Goal: Information Seeking & Learning: Learn about a topic

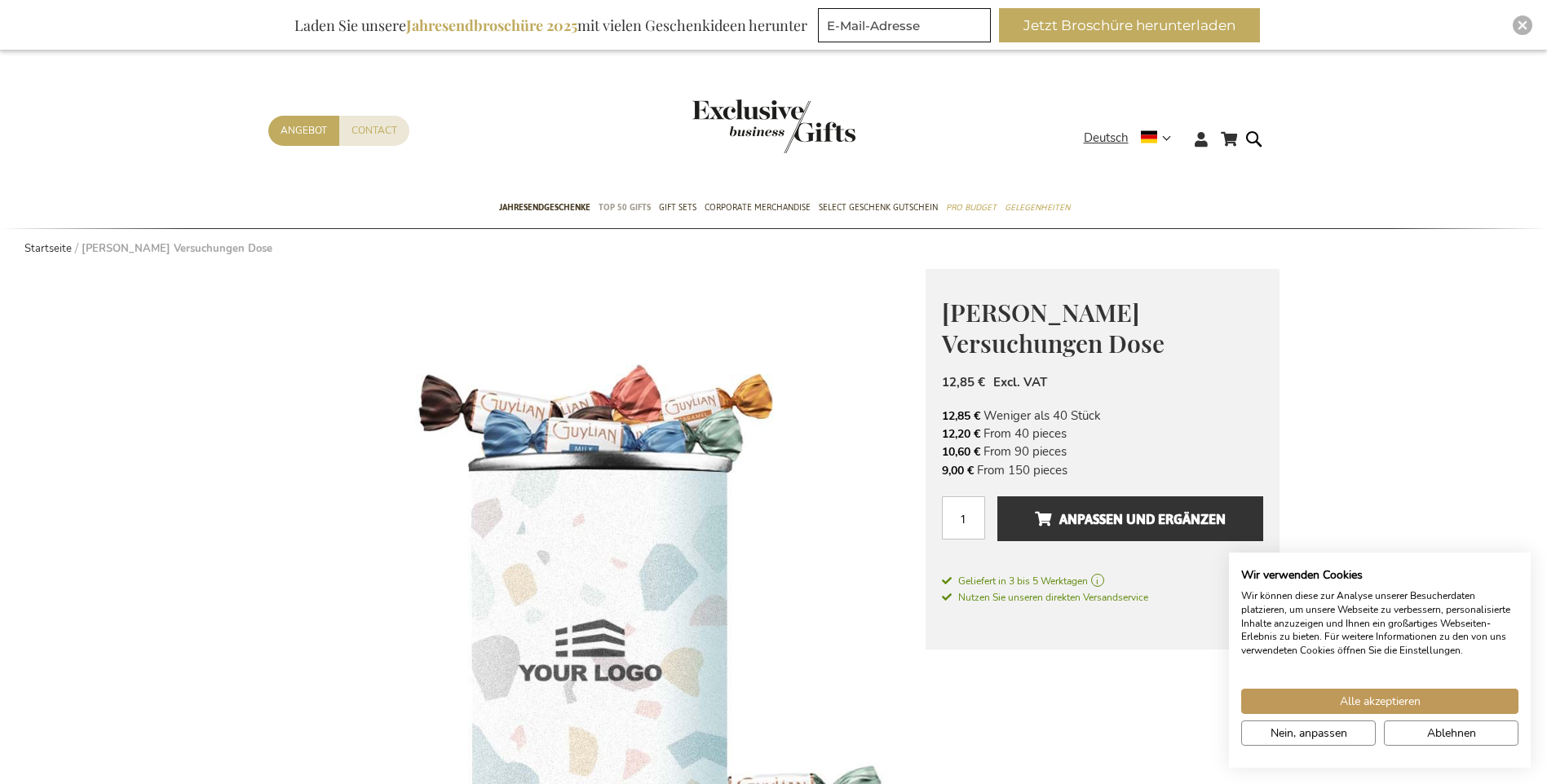
click at [637, 205] on span "TOP 50 Gifts" at bounding box center [624, 207] width 52 height 17
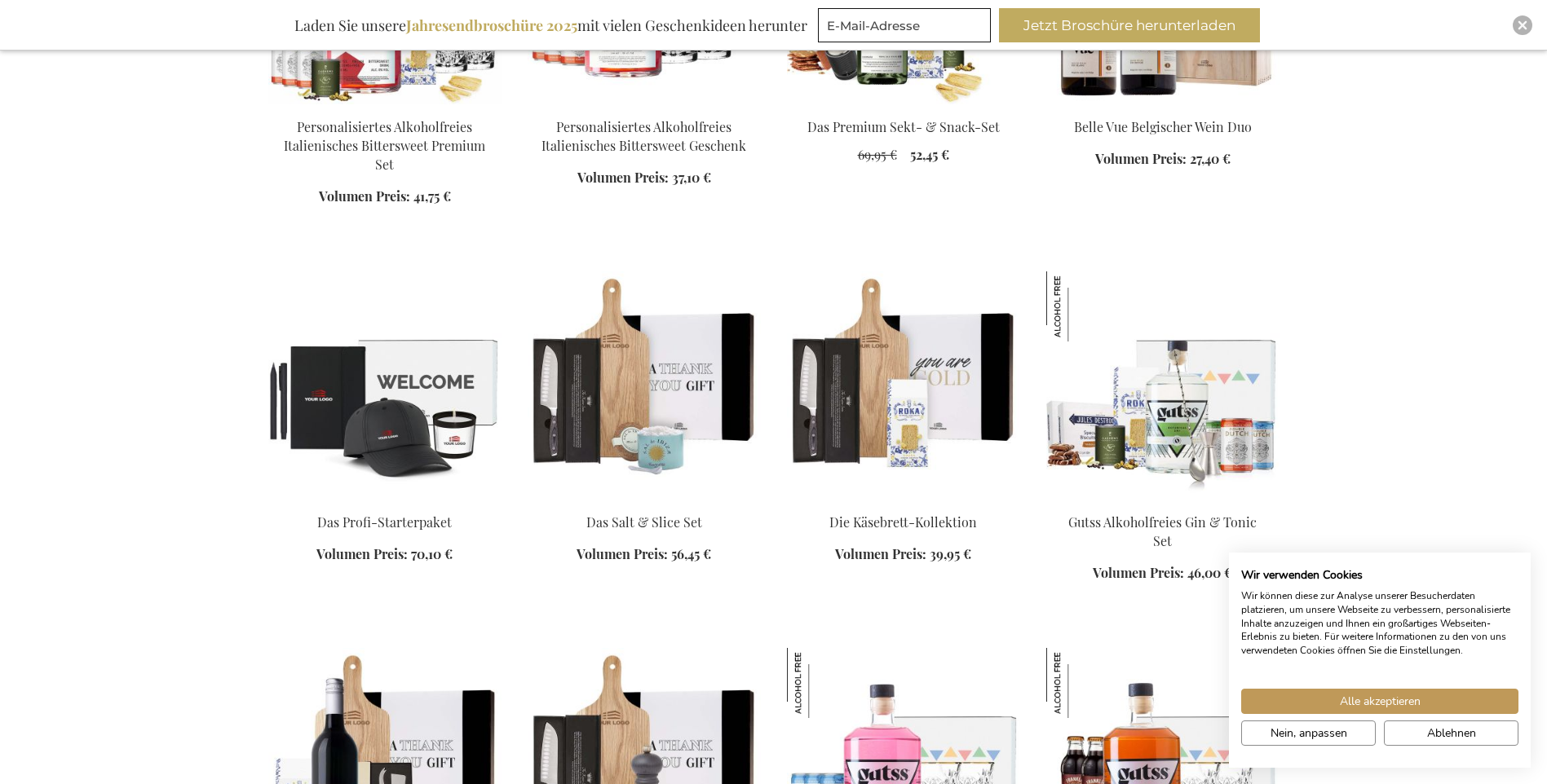
scroll to position [1222, 0]
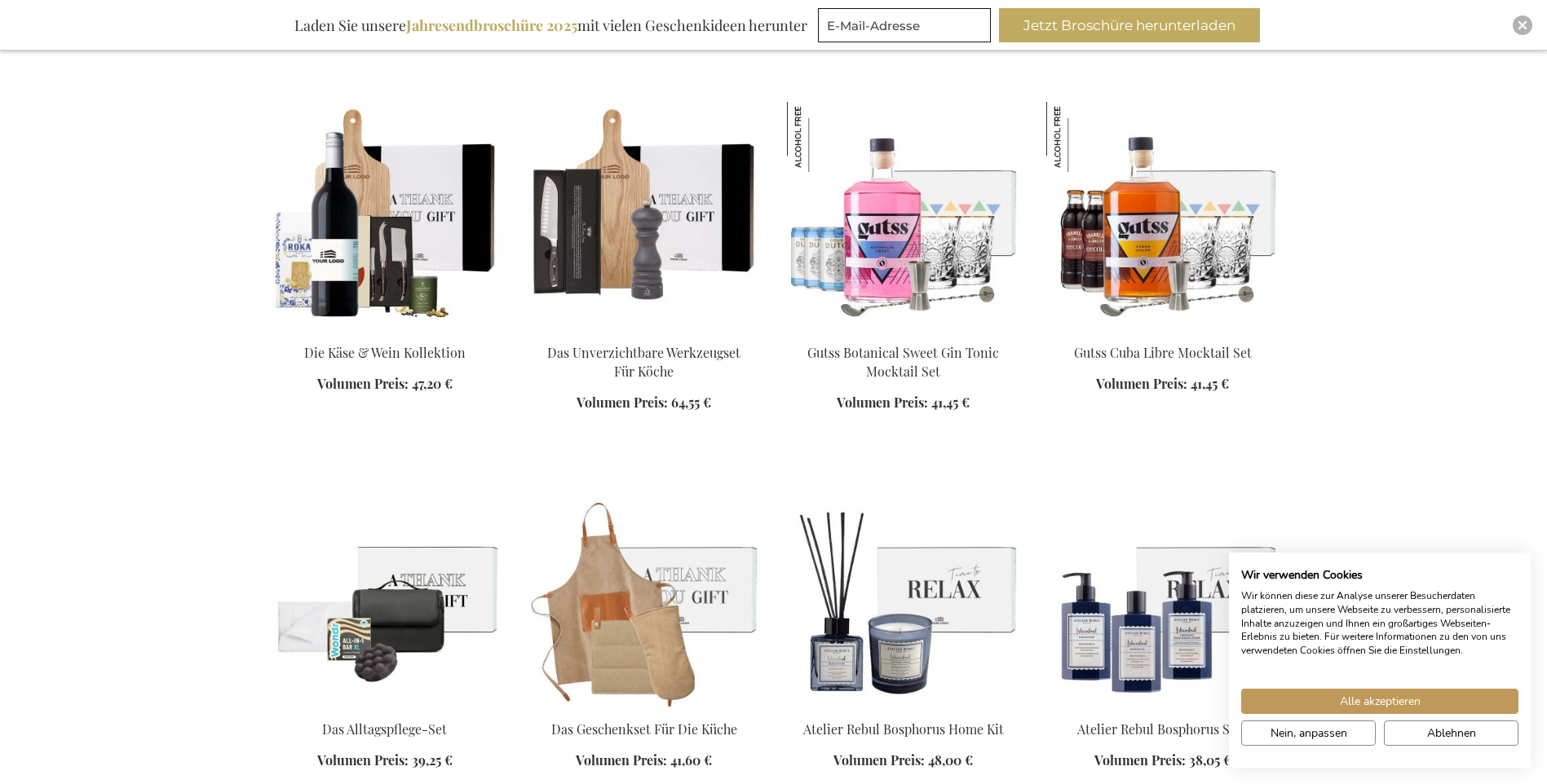
scroll to position [1793, 0]
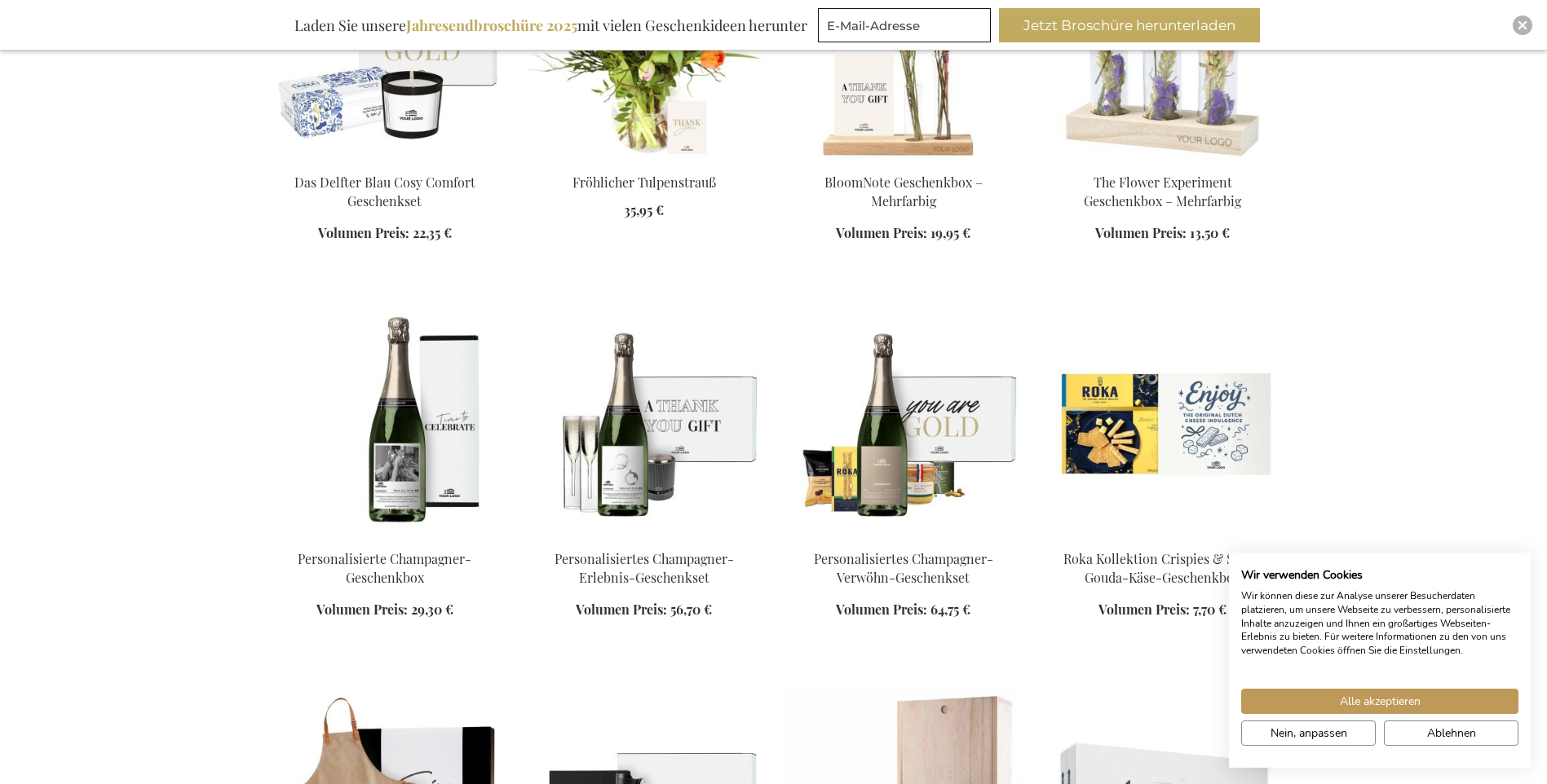
scroll to position [3260, 0]
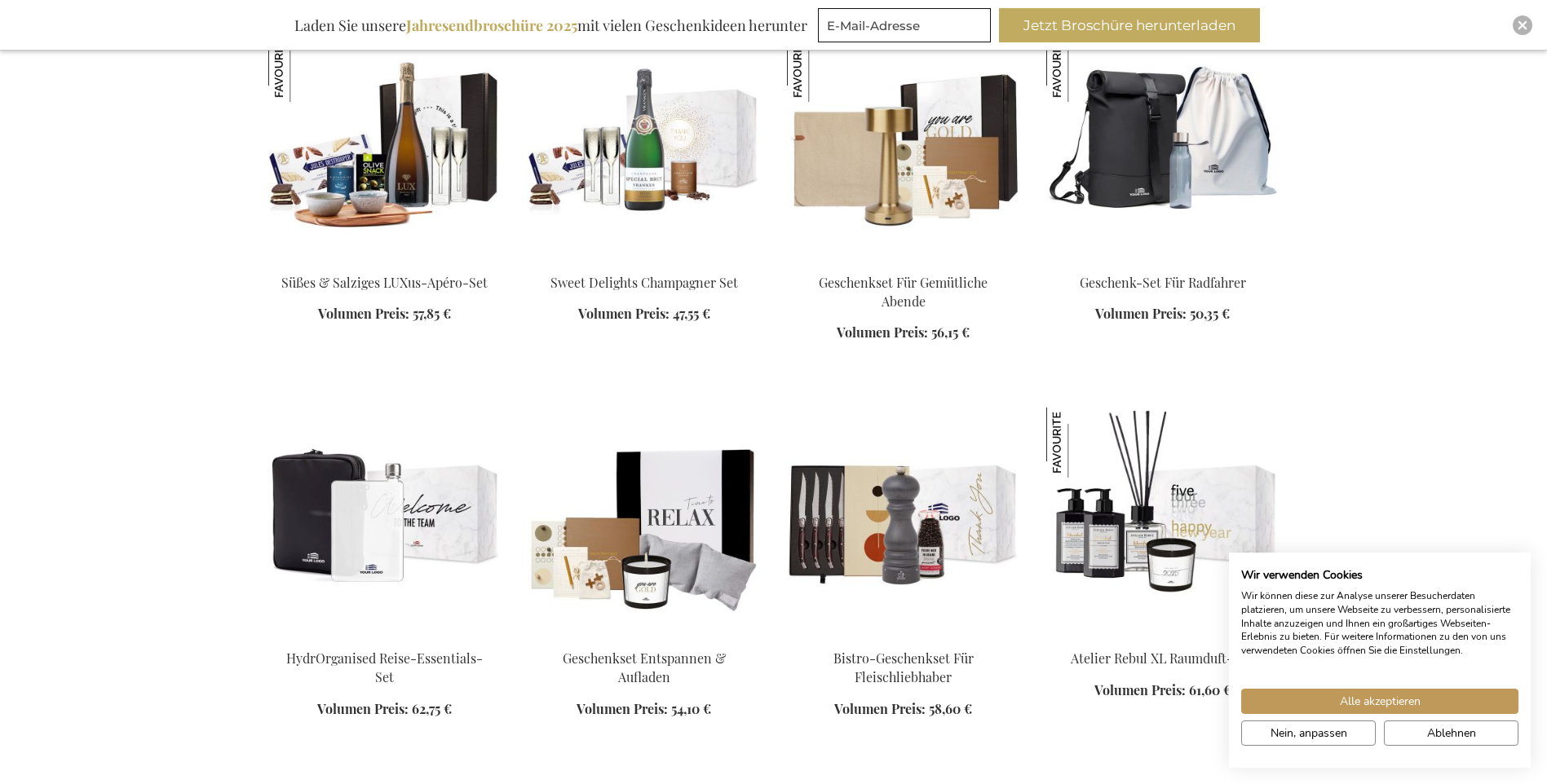
scroll to position [4808, 0]
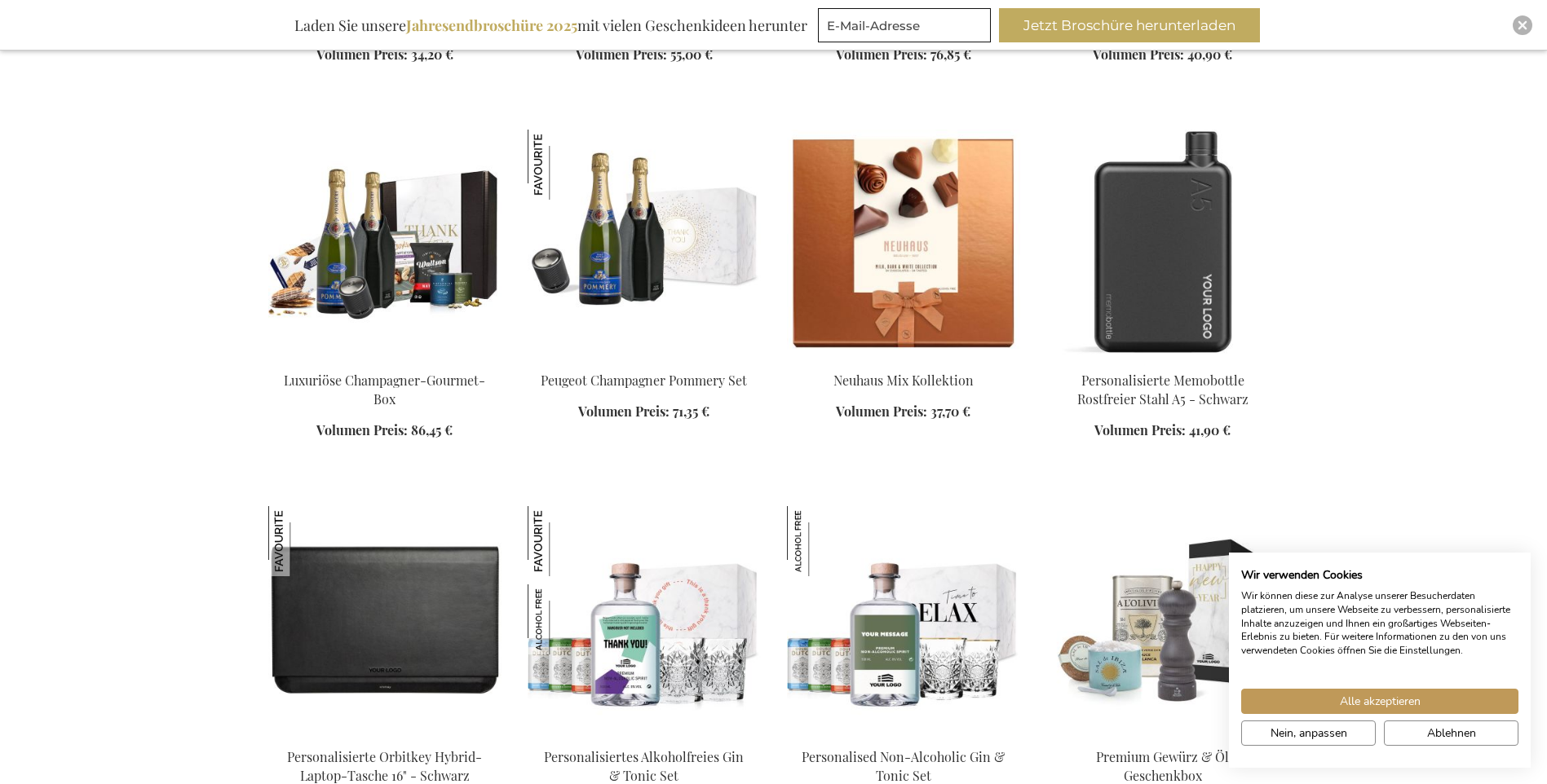
scroll to position [6194, 0]
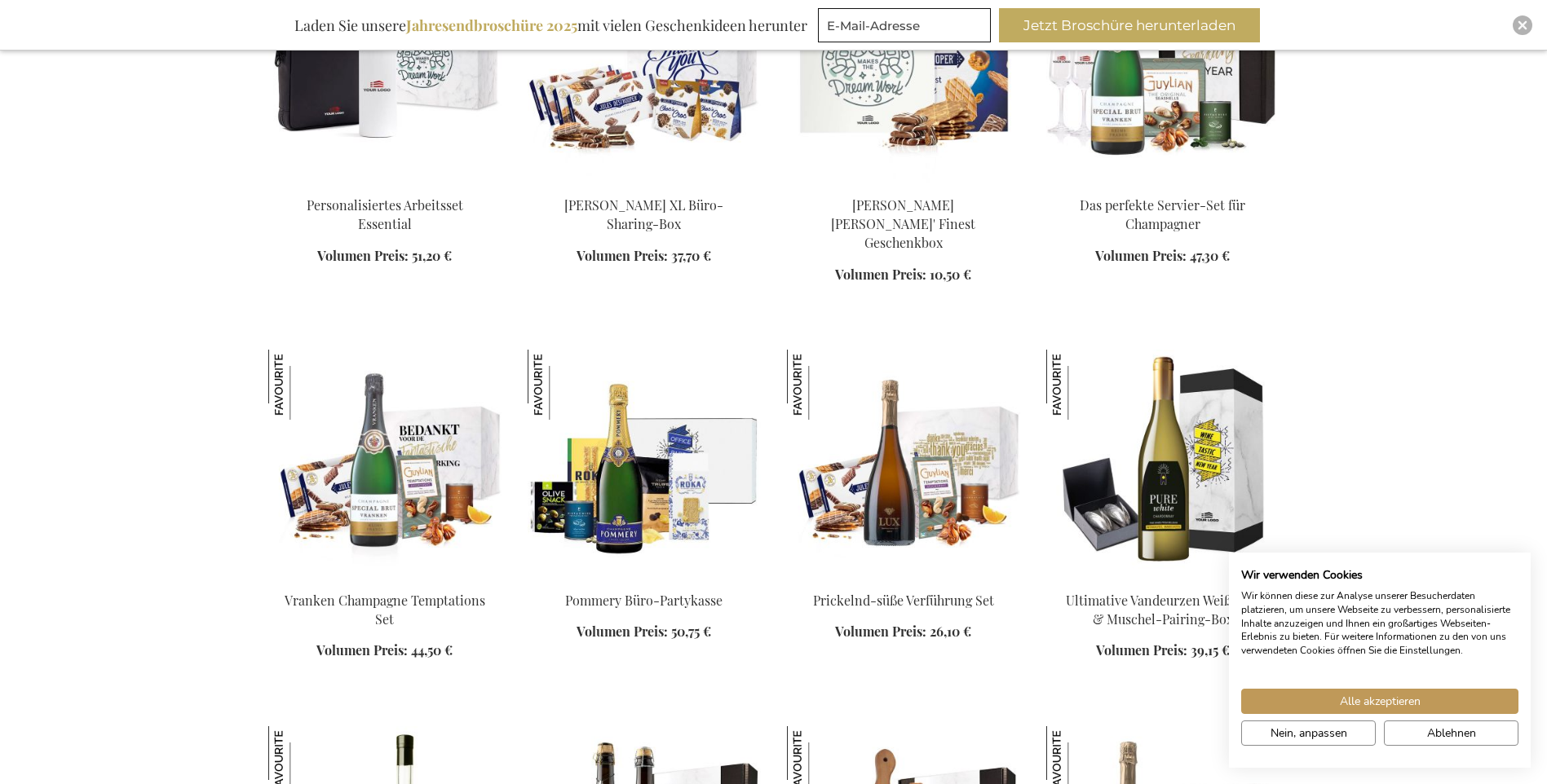
scroll to position [10757, 0]
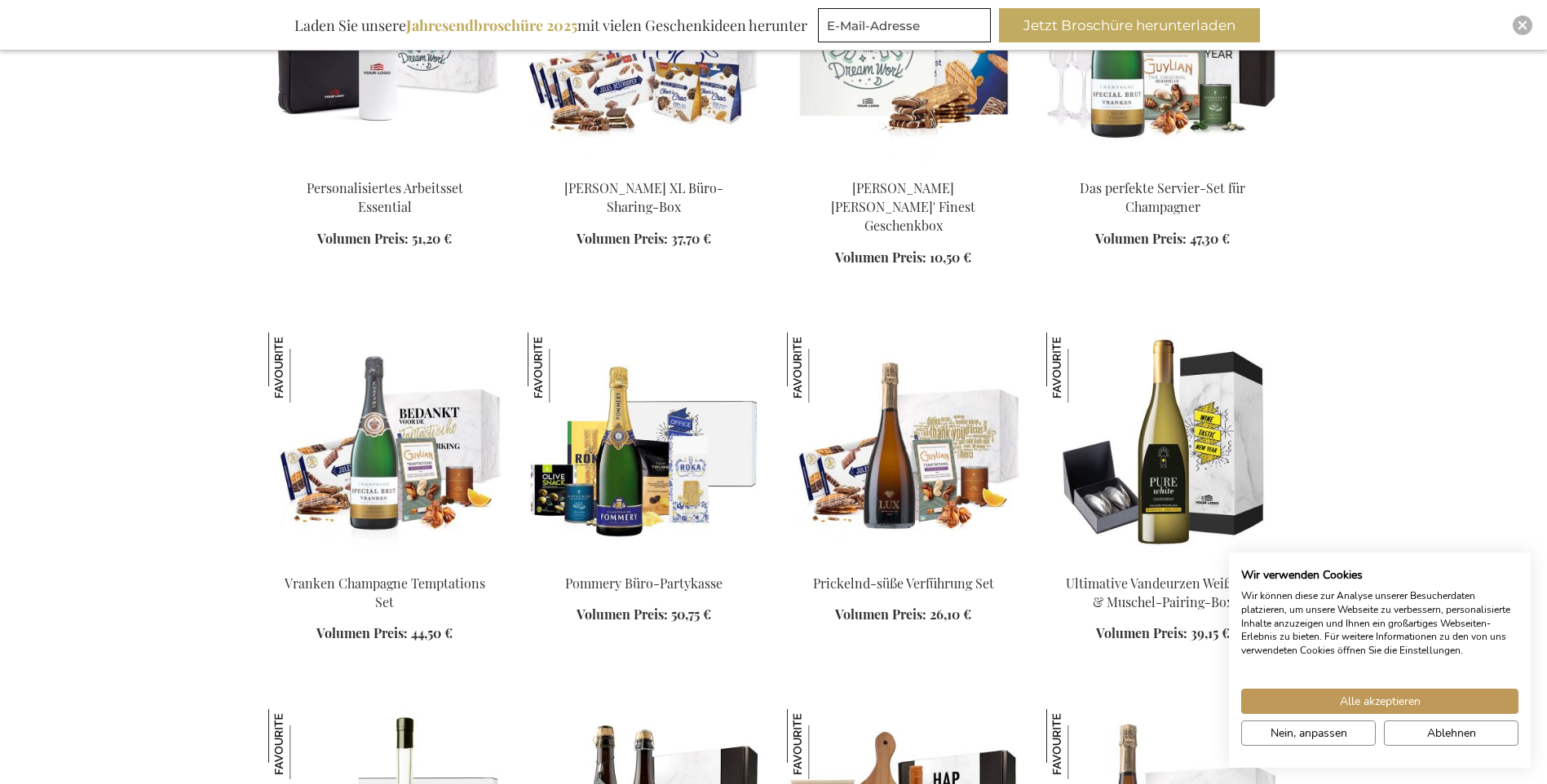
scroll to position [10513, 0]
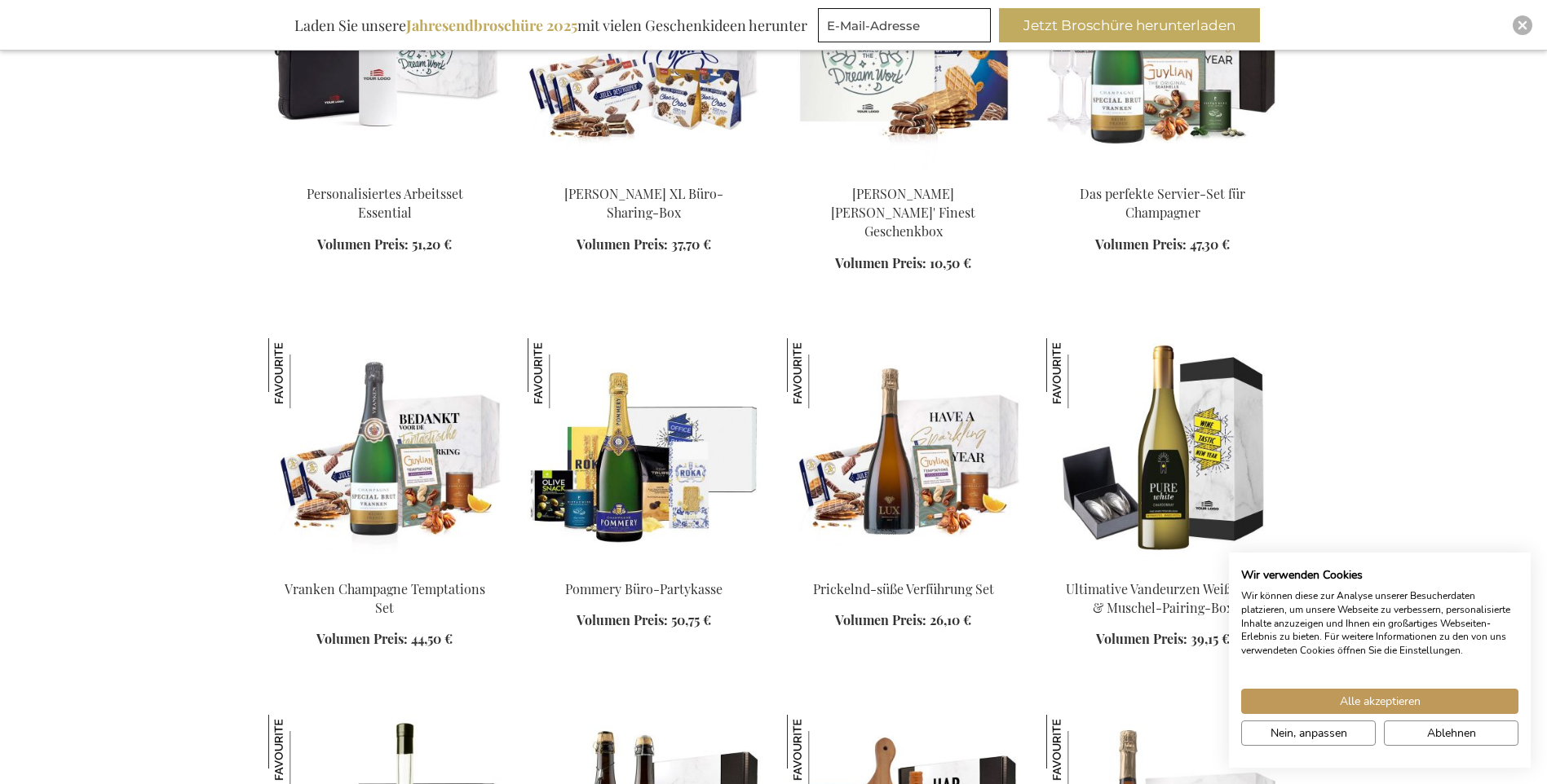
click at [893, 432] on img at bounding box center [903, 452] width 234 height 229
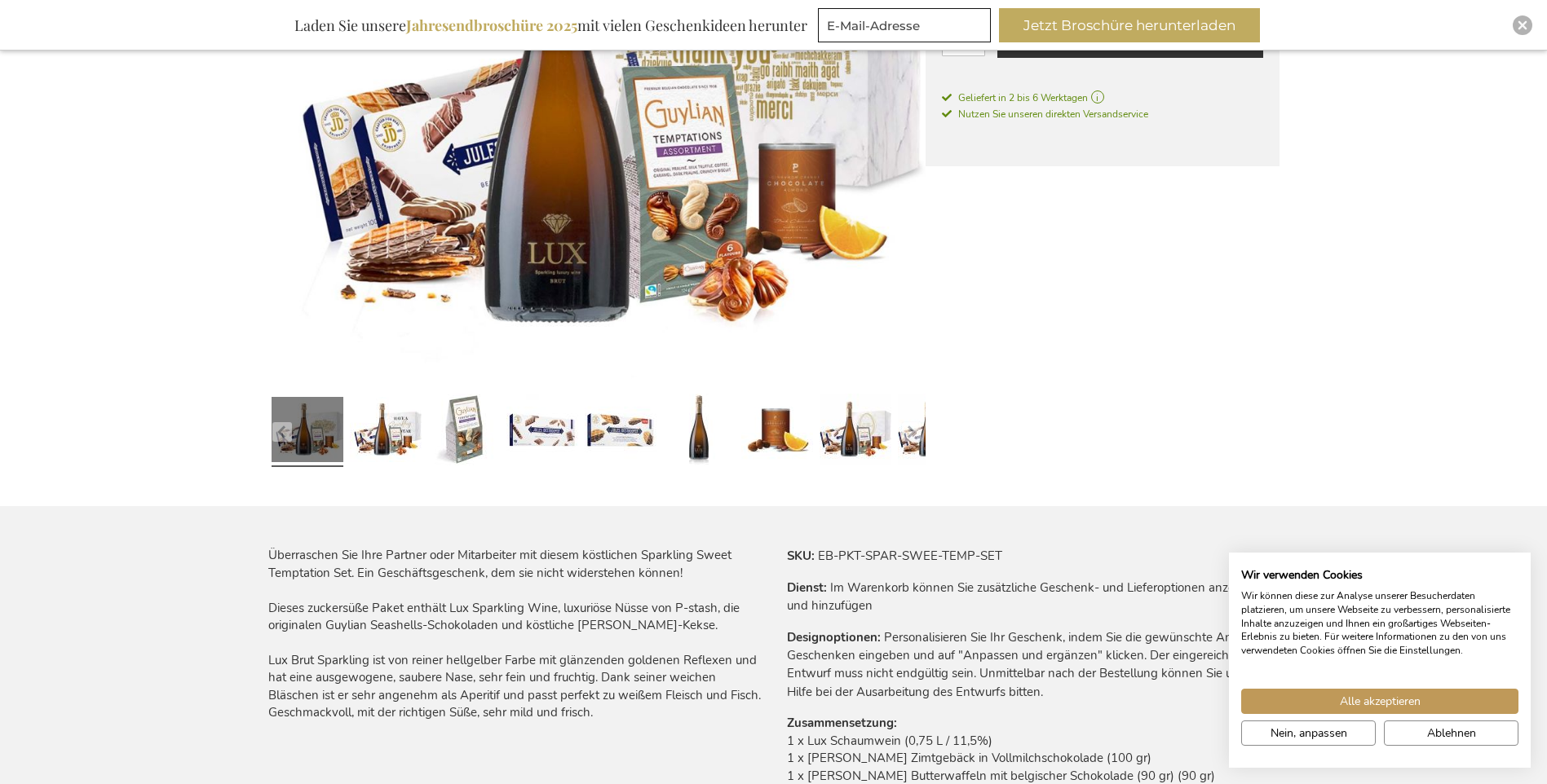
scroll to position [489, 0]
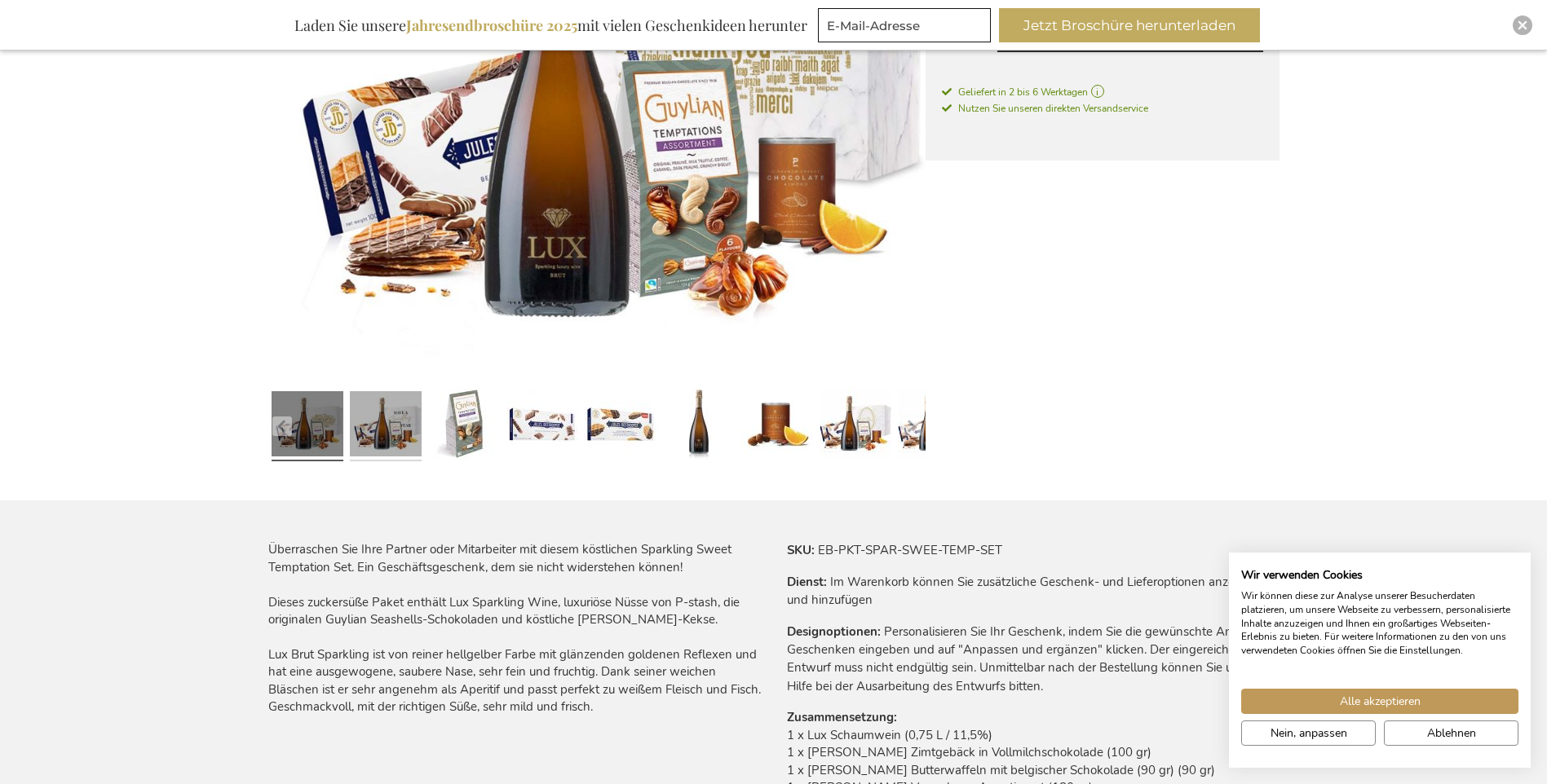
click at [380, 426] on link at bounding box center [385, 426] width 72 height 83
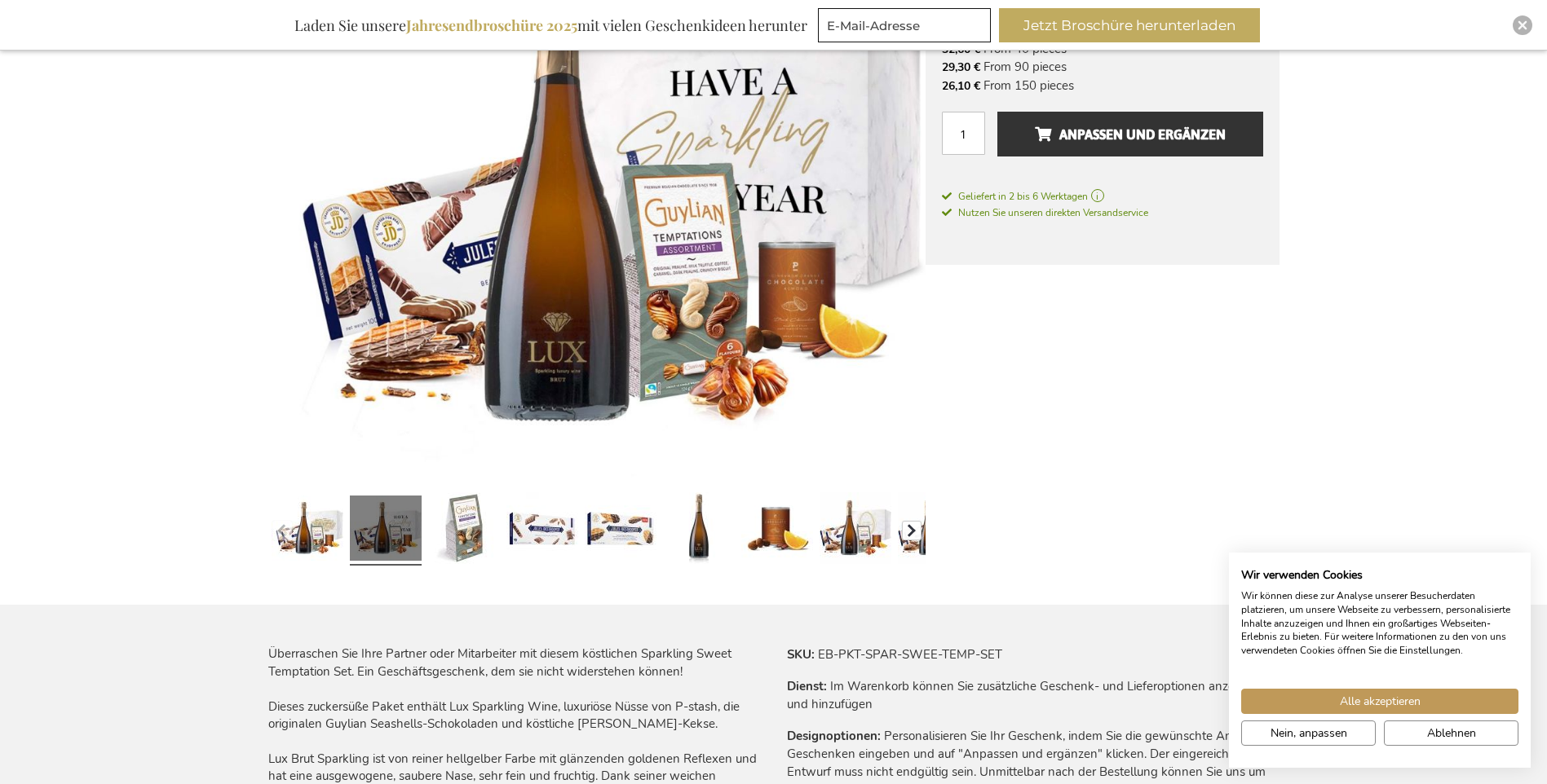
scroll to position [244, 0]
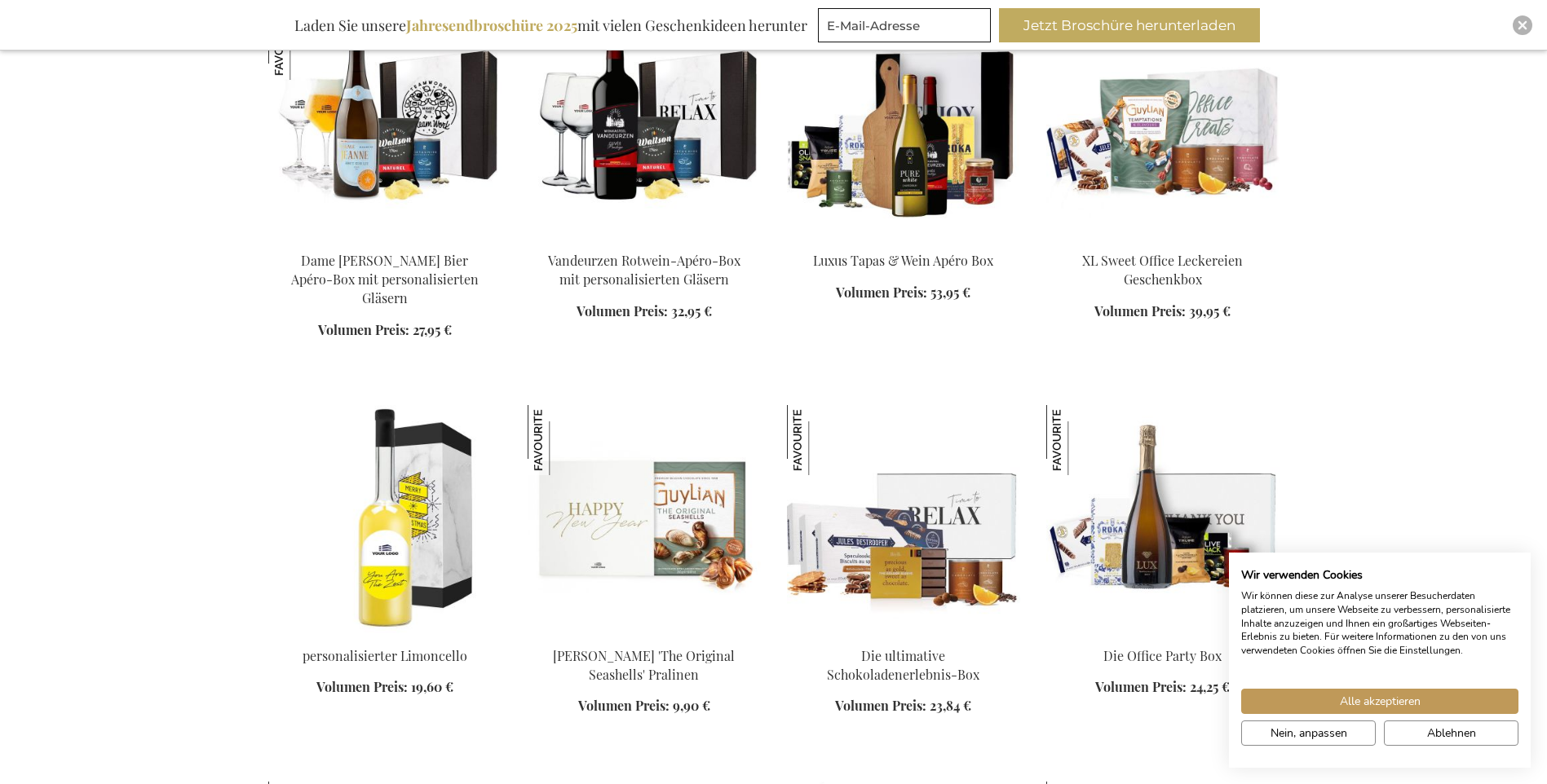
scroll to position [1849, 0]
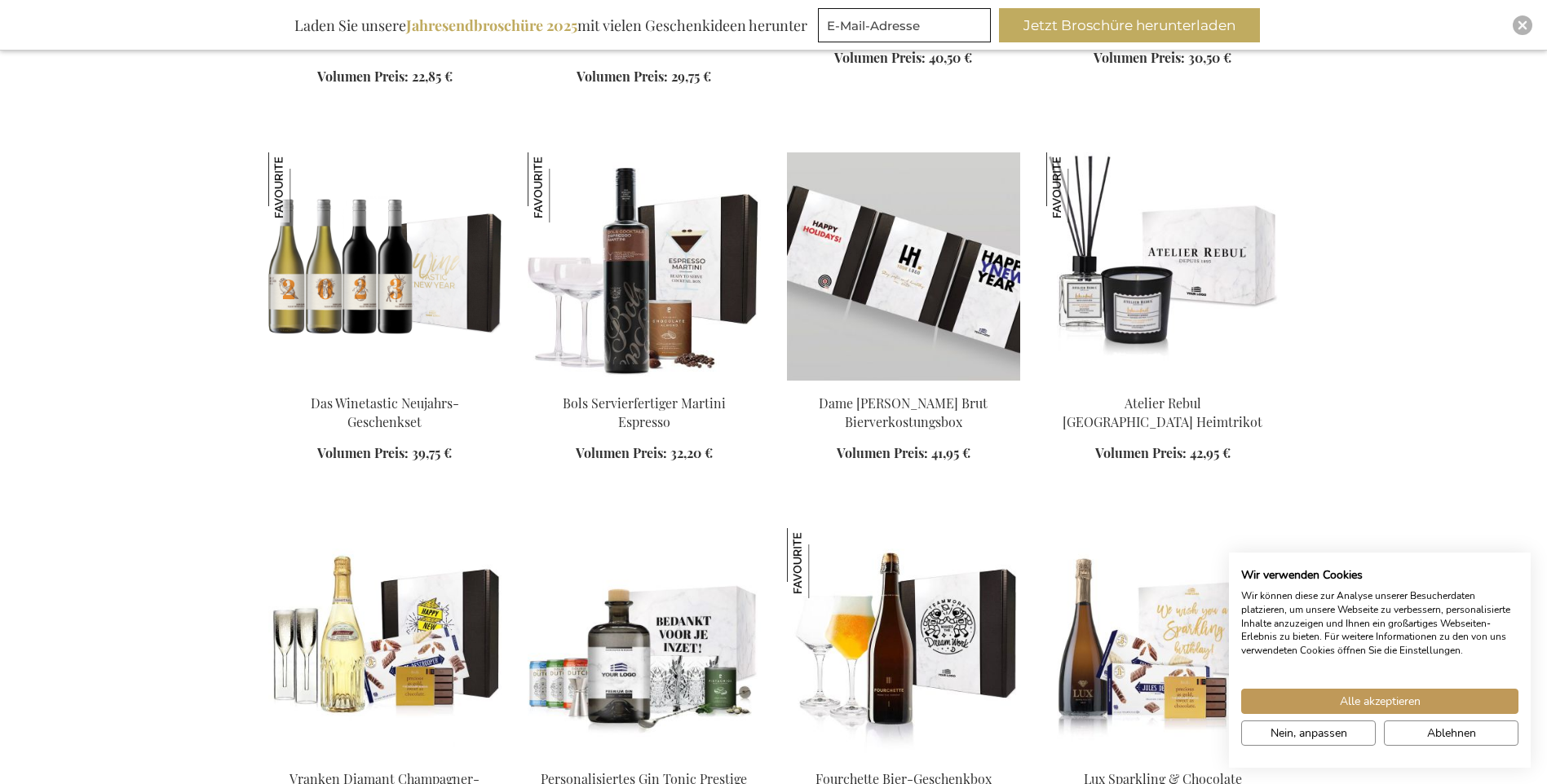
scroll to position [2581, 0]
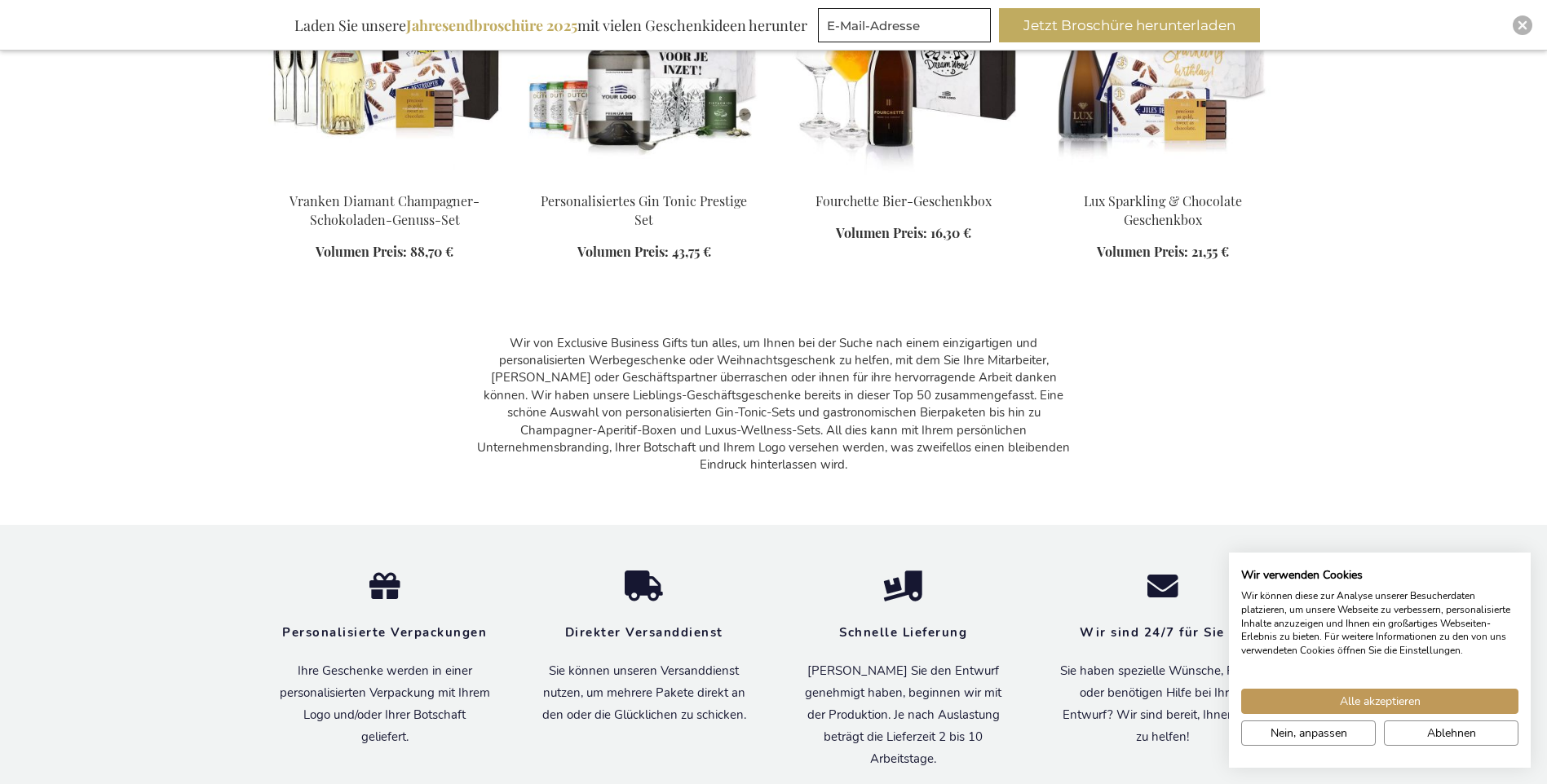
scroll to position [3397, 0]
